Goal: Find specific page/section: Find specific page/section

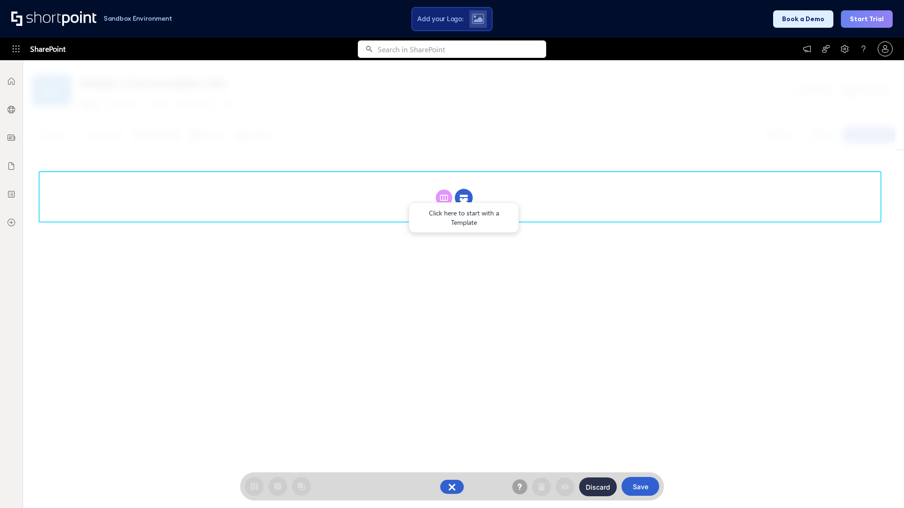
click at [464, 189] on circle at bounding box center [464, 198] width 18 height 18
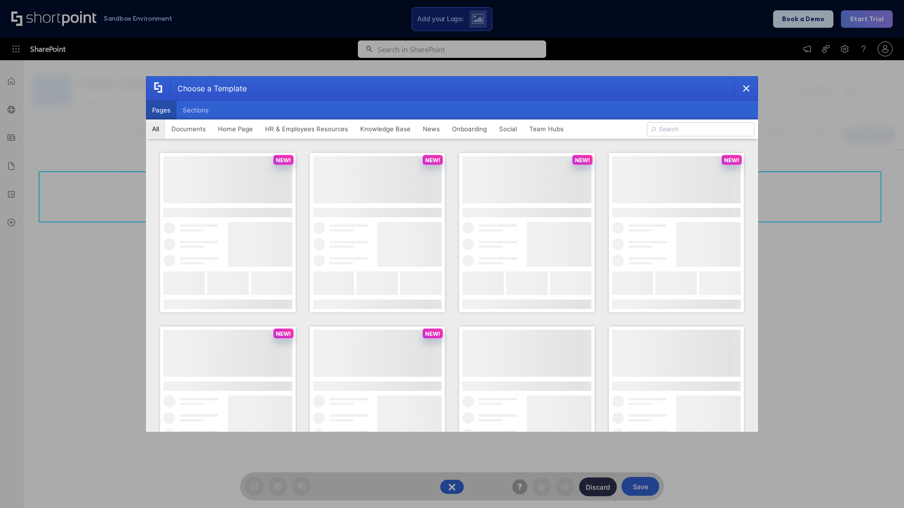
scroll to position [129, 0]
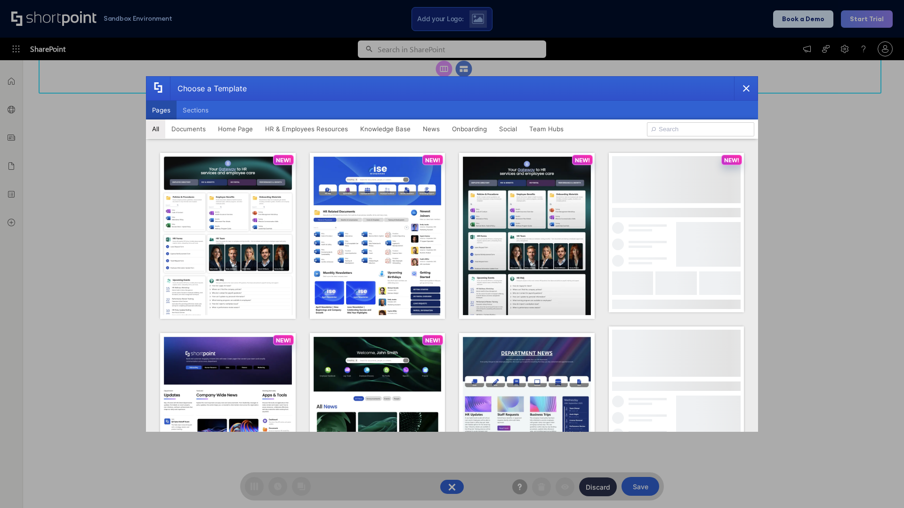
click at [161, 110] on button "Pages" at bounding box center [161, 110] width 31 height 19
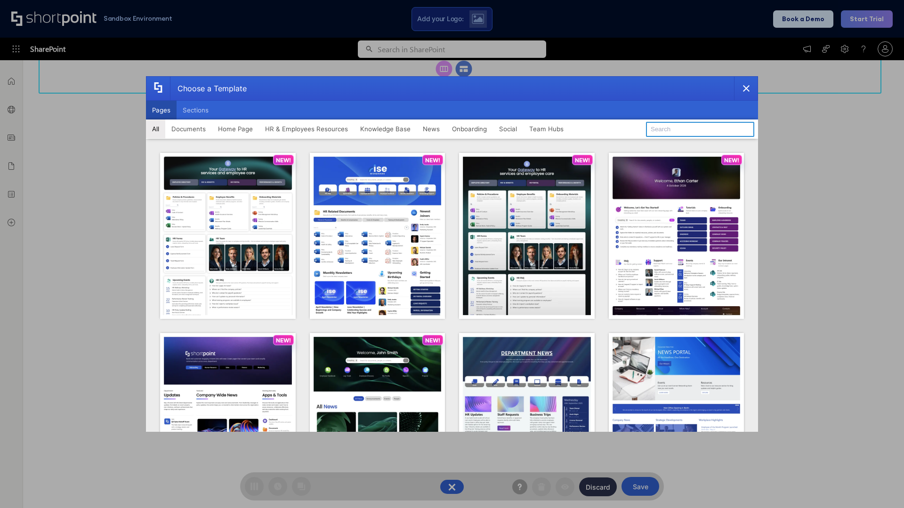
type input "Knowledge Portal 2"
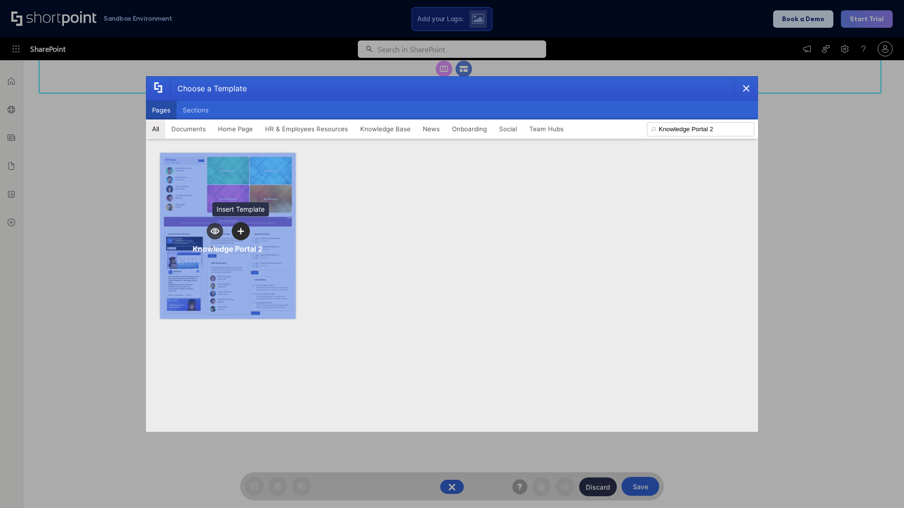
click at [241, 231] on icon "template selector" at bounding box center [240, 231] width 7 height 7
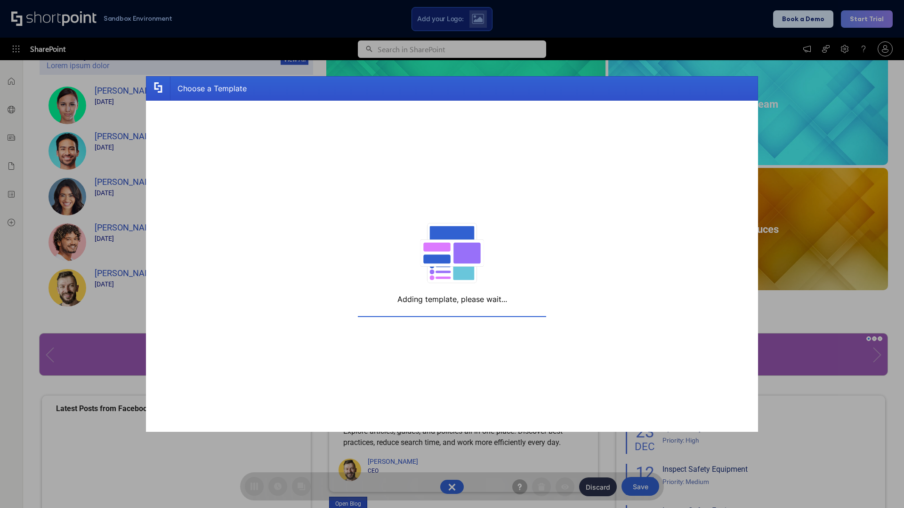
scroll to position [150, 0]
